Goal: Transaction & Acquisition: Subscribe to service/newsletter

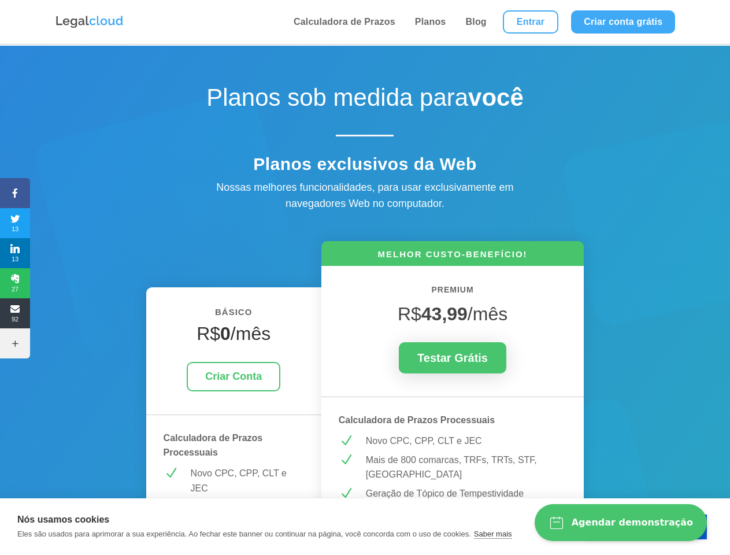
click at [15, 193] on icon at bounding box center [15, 192] width 30 height 9
click at [15, 223] on span "13" at bounding box center [15, 223] width 30 height 18
click at [15, 253] on span "13" at bounding box center [15, 253] width 30 height 18
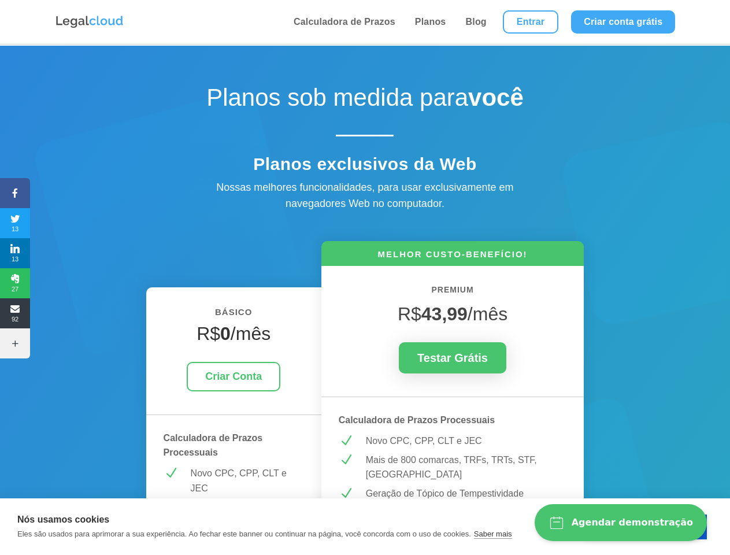
click at [15, 283] on span "27" at bounding box center [15, 283] width 30 height 18
click at [15, 313] on span "92" at bounding box center [15, 313] width 30 height 18
click at [15, 343] on icon at bounding box center [15, 342] width 30 height 9
